Goal: Information Seeking & Learning: Learn about a topic

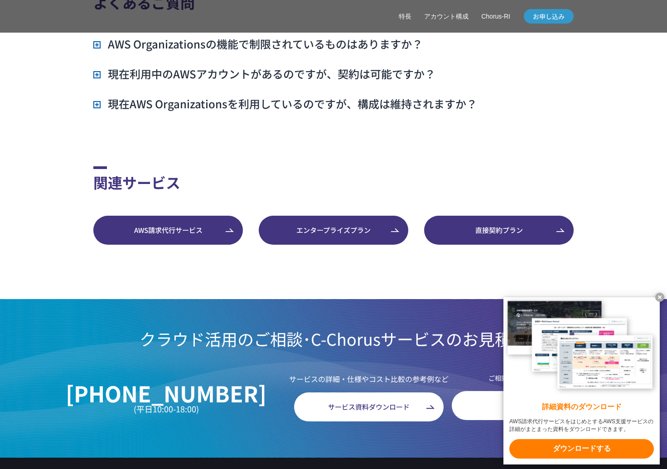
scroll to position [2577, 0]
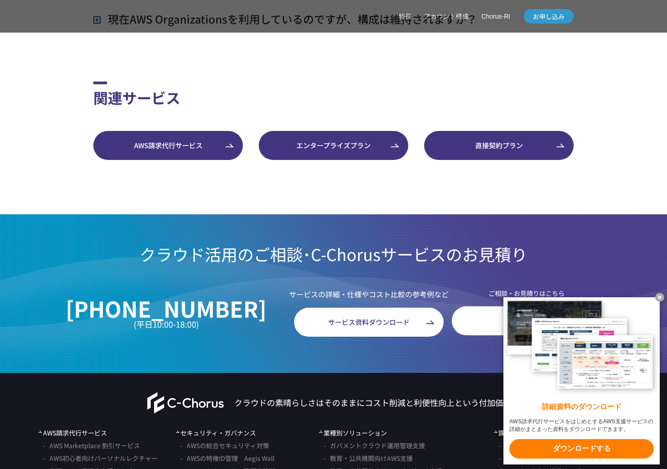
click at [529, 150] on span "直接契約プラン" at bounding box center [498, 145] width 149 height 10
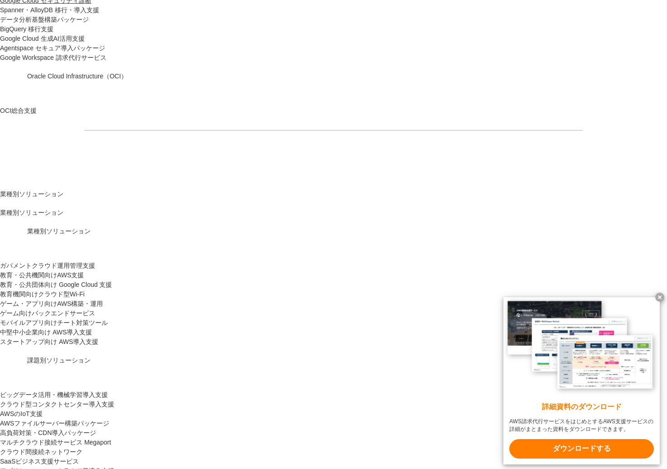
scroll to position [592, 0]
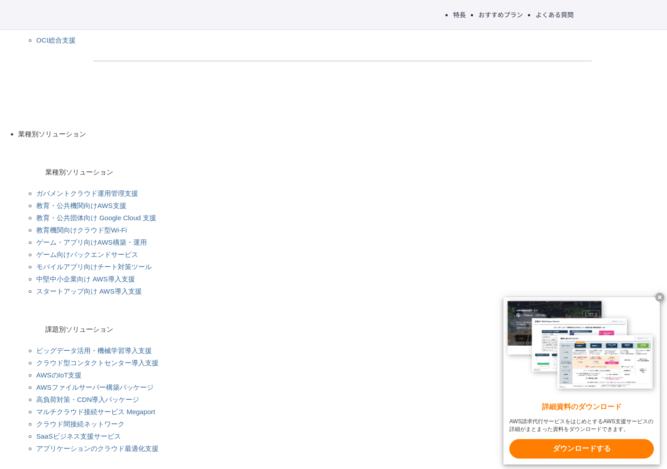
scroll to position [1087, 0]
